Goal: Information Seeking & Learning: Learn about a topic

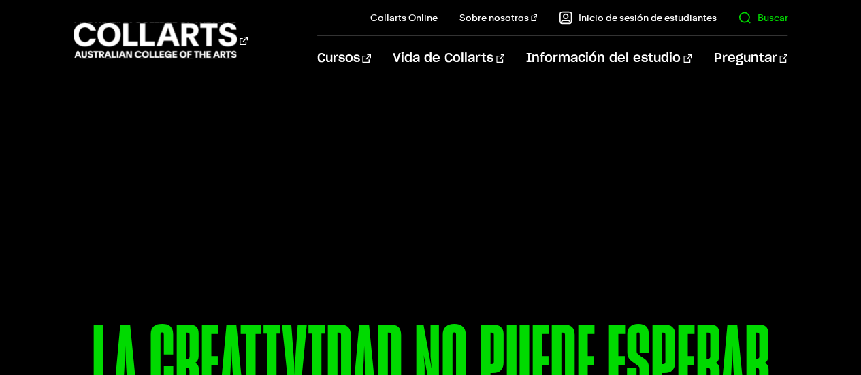
click at [769, 18] on font "Buscar" at bounding box center [772, 17] width 31 height 11
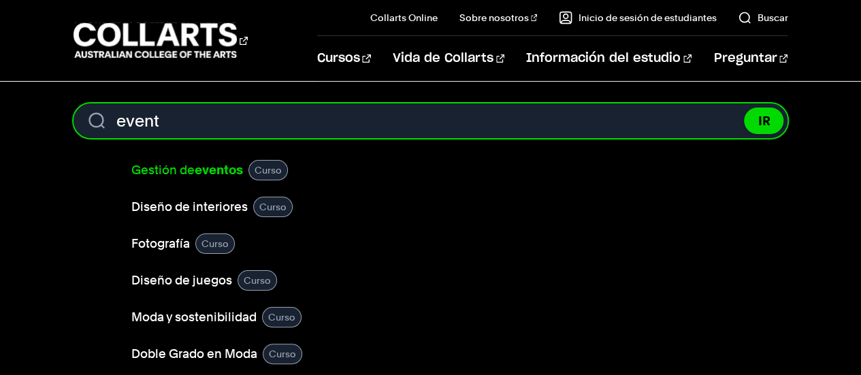
type input "event"
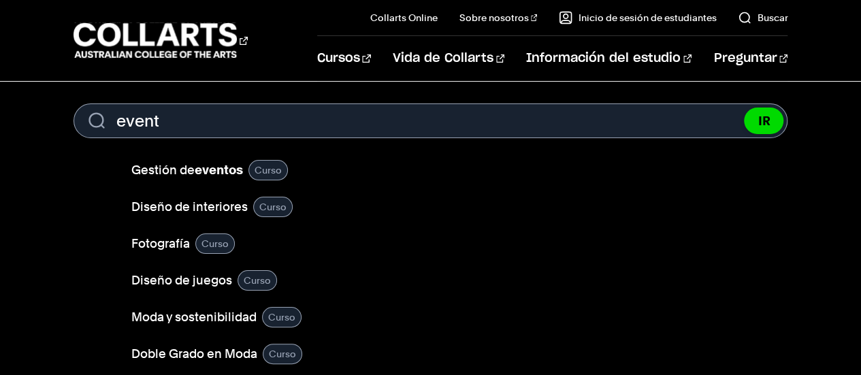
click at [263, 171] on font "Curso" at bounding box center [267, 170] width 27 height 11
click at [190, 170] on font "Gestión de" at bounding box center [162, 170] width 63 height 14
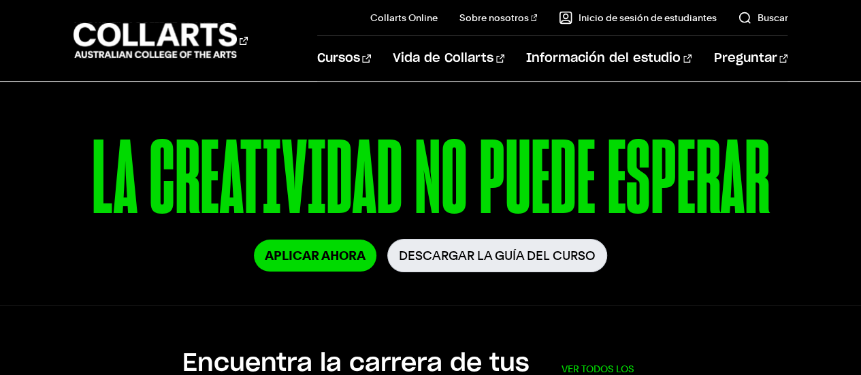
scroll to position [204, 0]
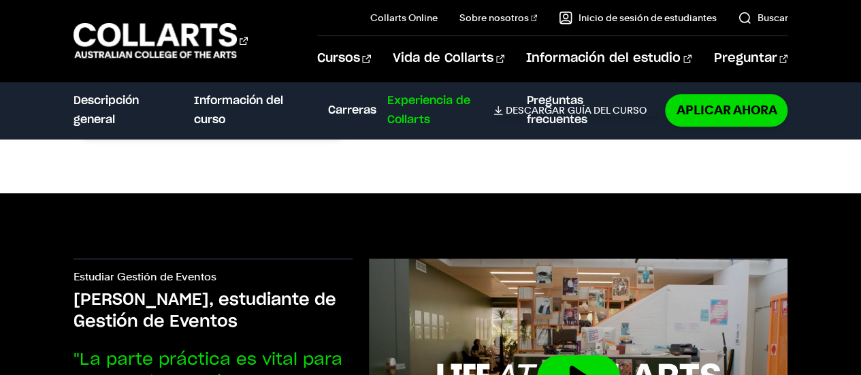
scroll to position [3175, 0]
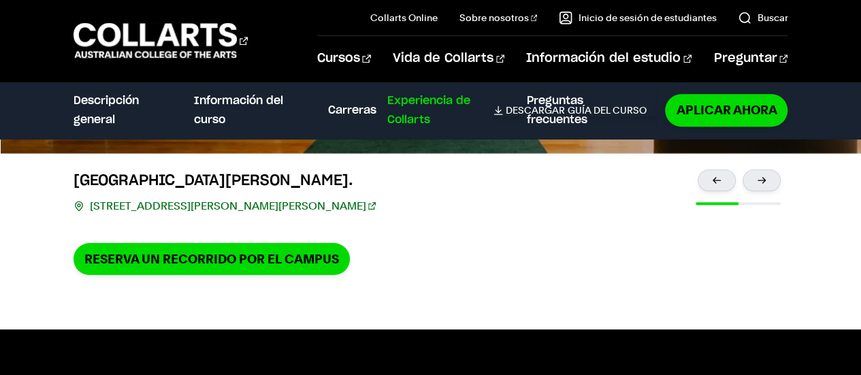
click at [859, 13] on div "Cursos Collarts Online Estudia 100% en línea Sobre nosotros Historia y valores …" at bounding box center [430, 40] width 861 height 81
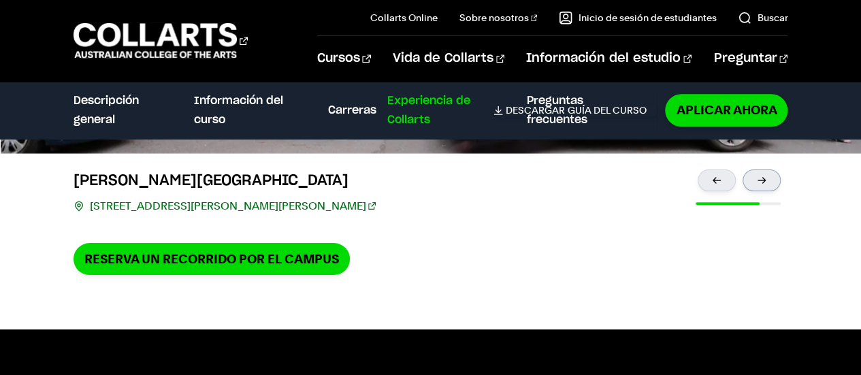
click at [763, 176] on div at bounding box center [761, 180] width 38 height 22
